Goal: Find specific page/section: Find specific page/section

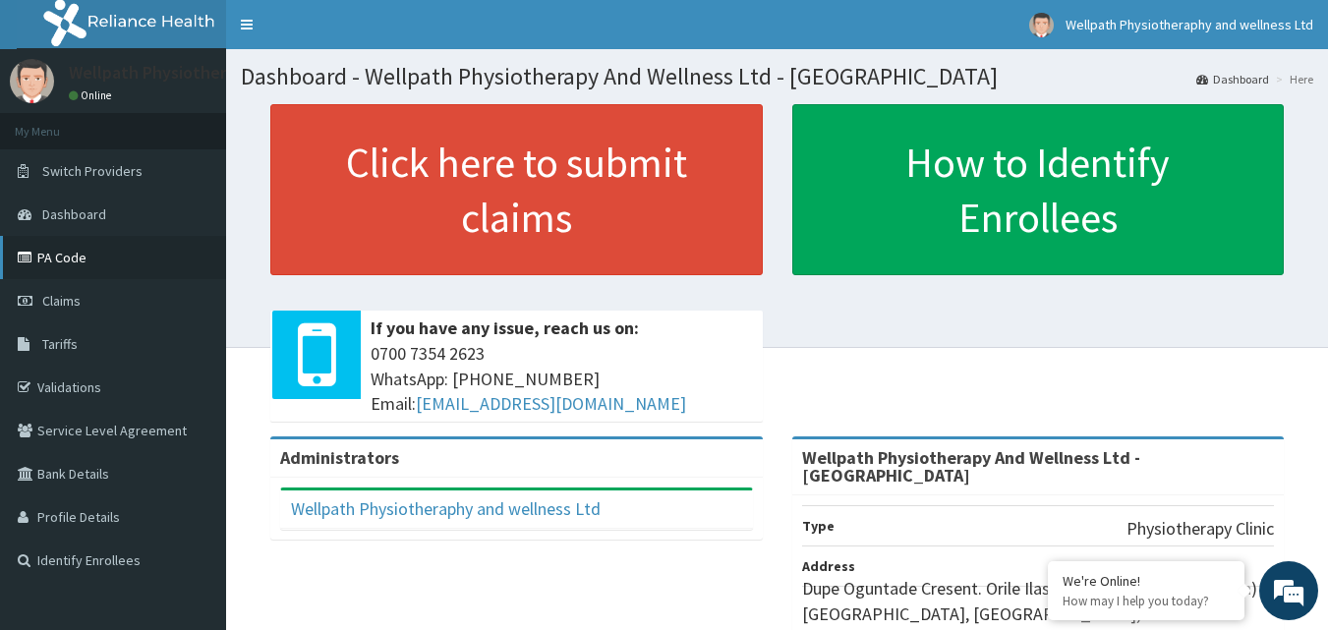
click at [105, 257] on link "PA Code" at bounding box center [113, 257] width 226 height 43
click at [98, 257] on link "PA Code" at bounding box center [113, 257] width 226 height 43
